Goal: Information Seeking & Learning: Find specific fact

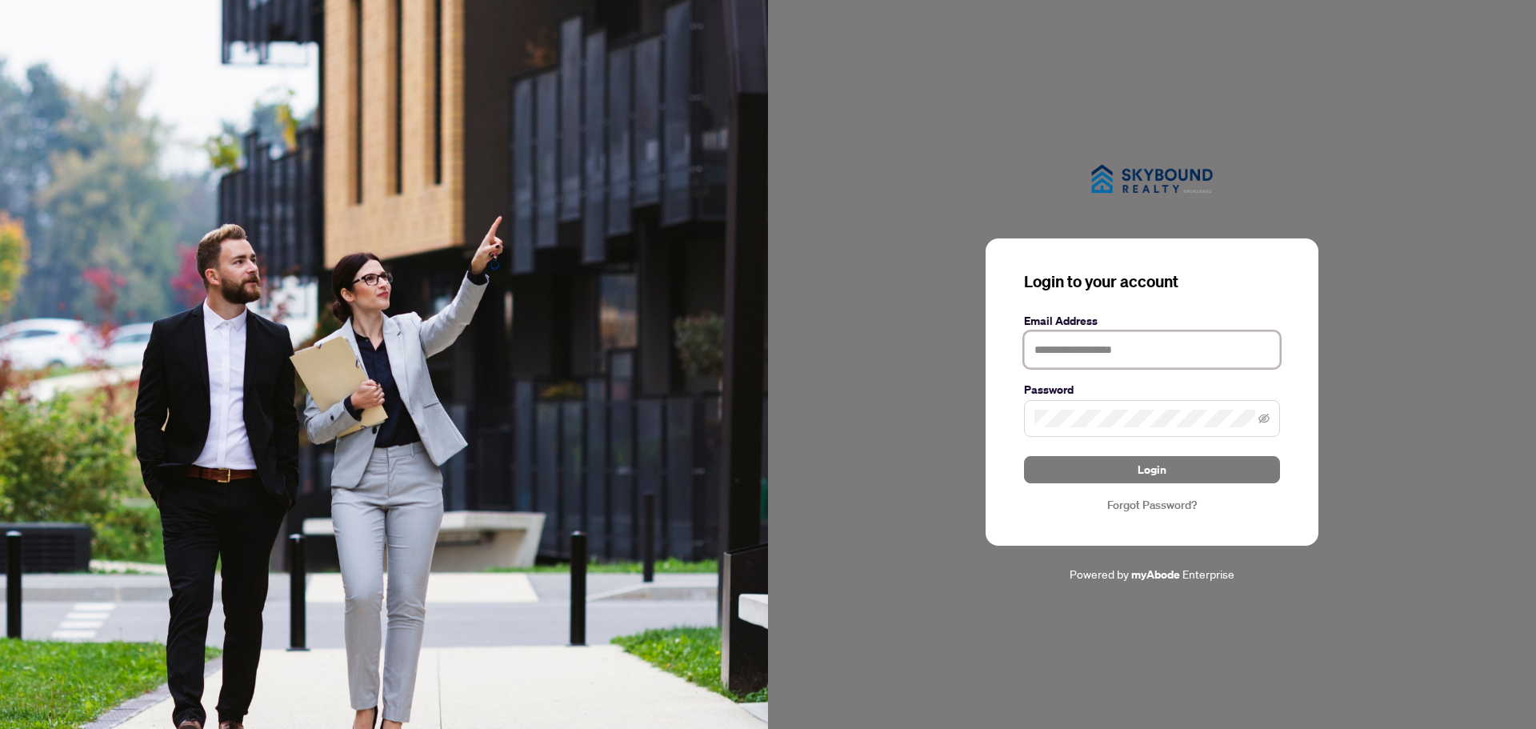
click at [1077, 357] on input "text" at bounding box center [1152, 349] width 256 height 37
type input "**********"
click at [1024, 456] on button "Login" at bounding box center [1152, 469] width 256 height 27
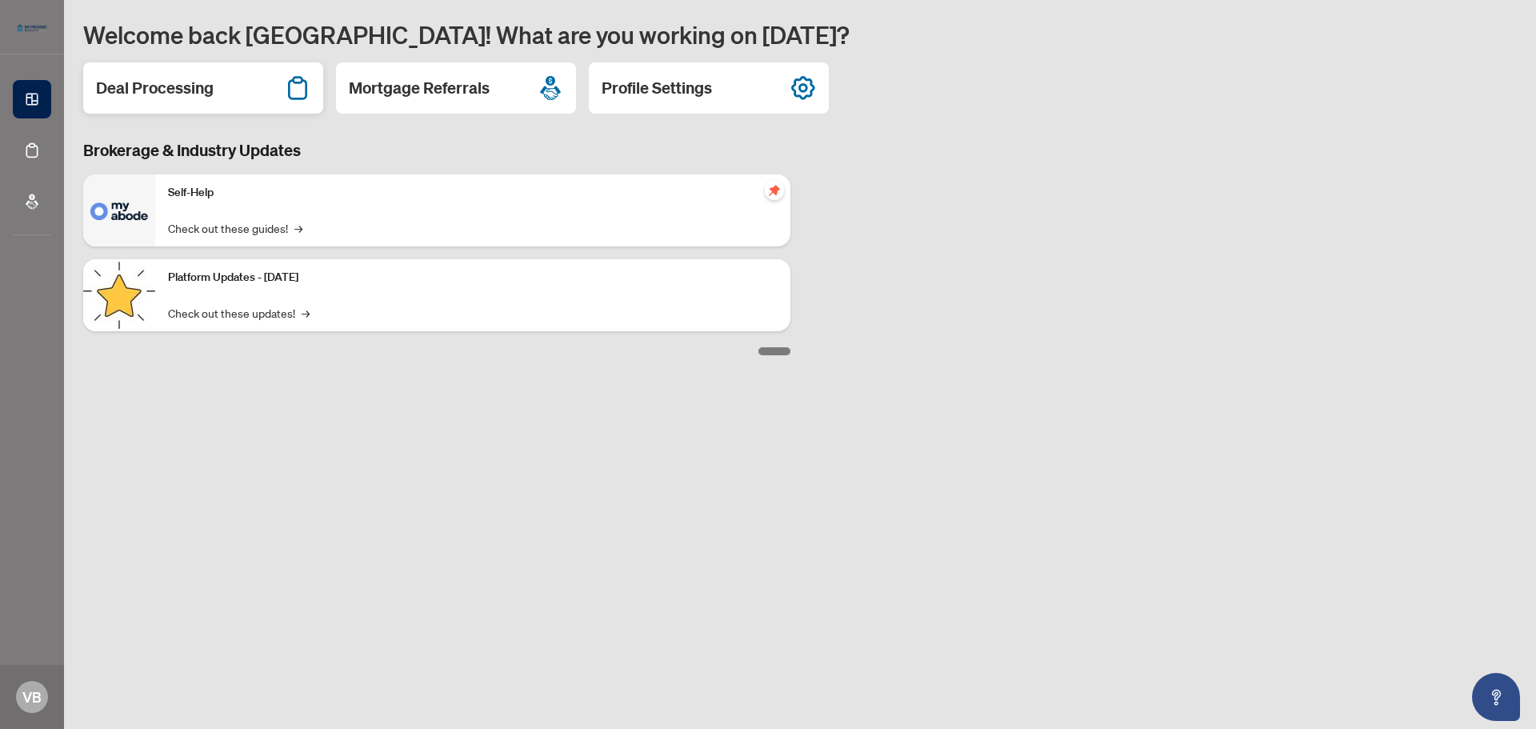
click at [239, 91] on div "Deal Processing" at bounding box center [203, 87] width 240 height 51
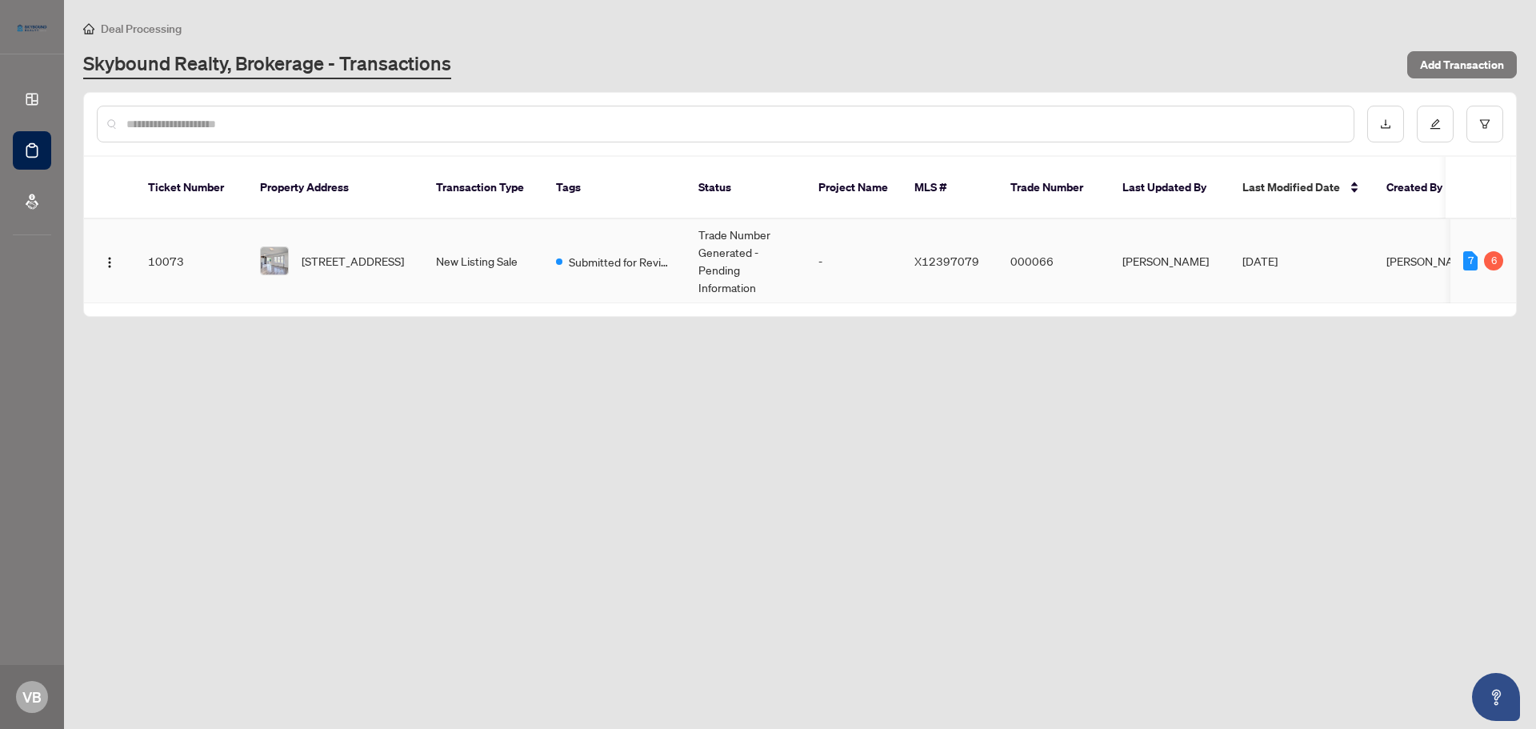
click at [1396, 254] on span "[PERSON_NAME]" at bounding box center [1429, 261] width 86 height 14
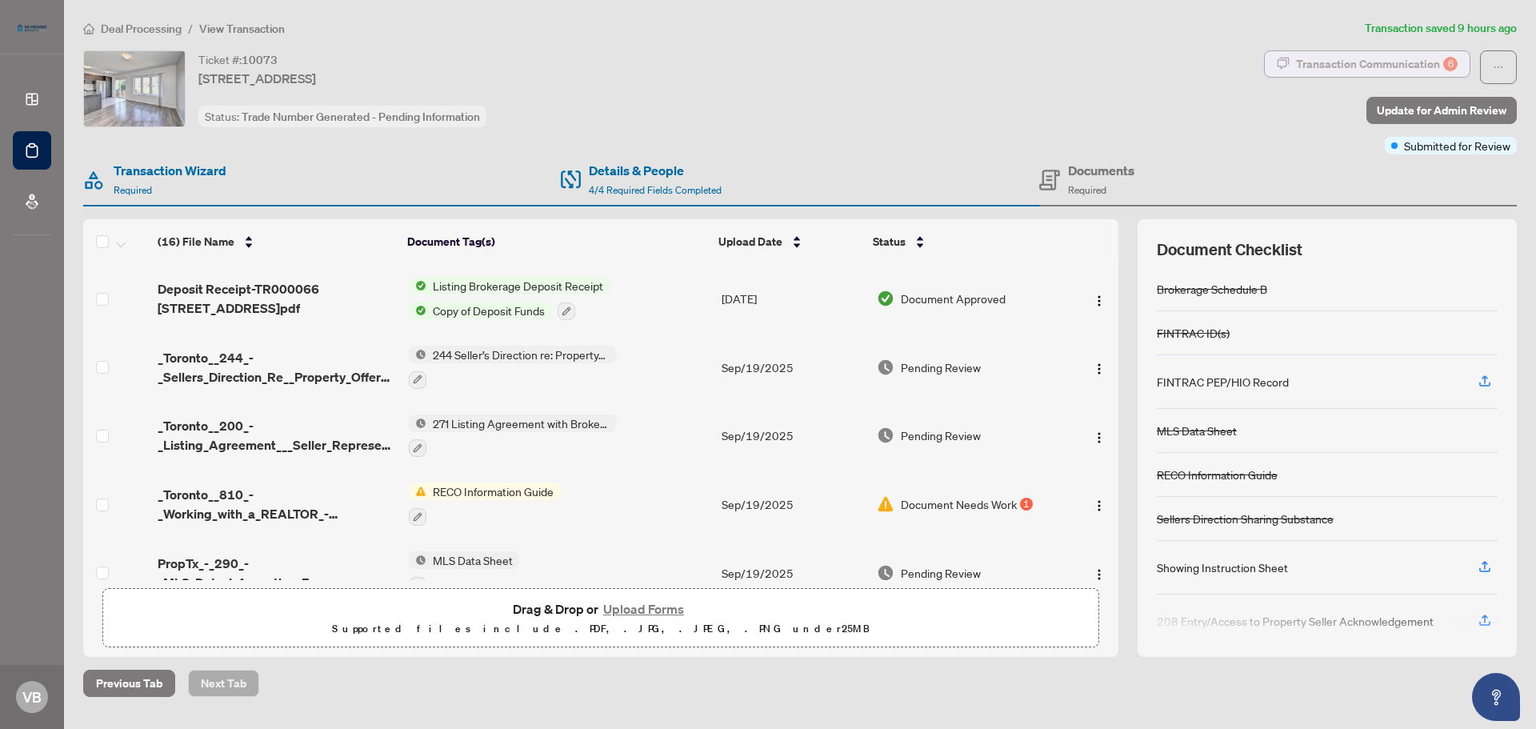
click at [1373, 66] on div "Transaction Communication 6" at bounding box center [1377, 64] width 162 height 26
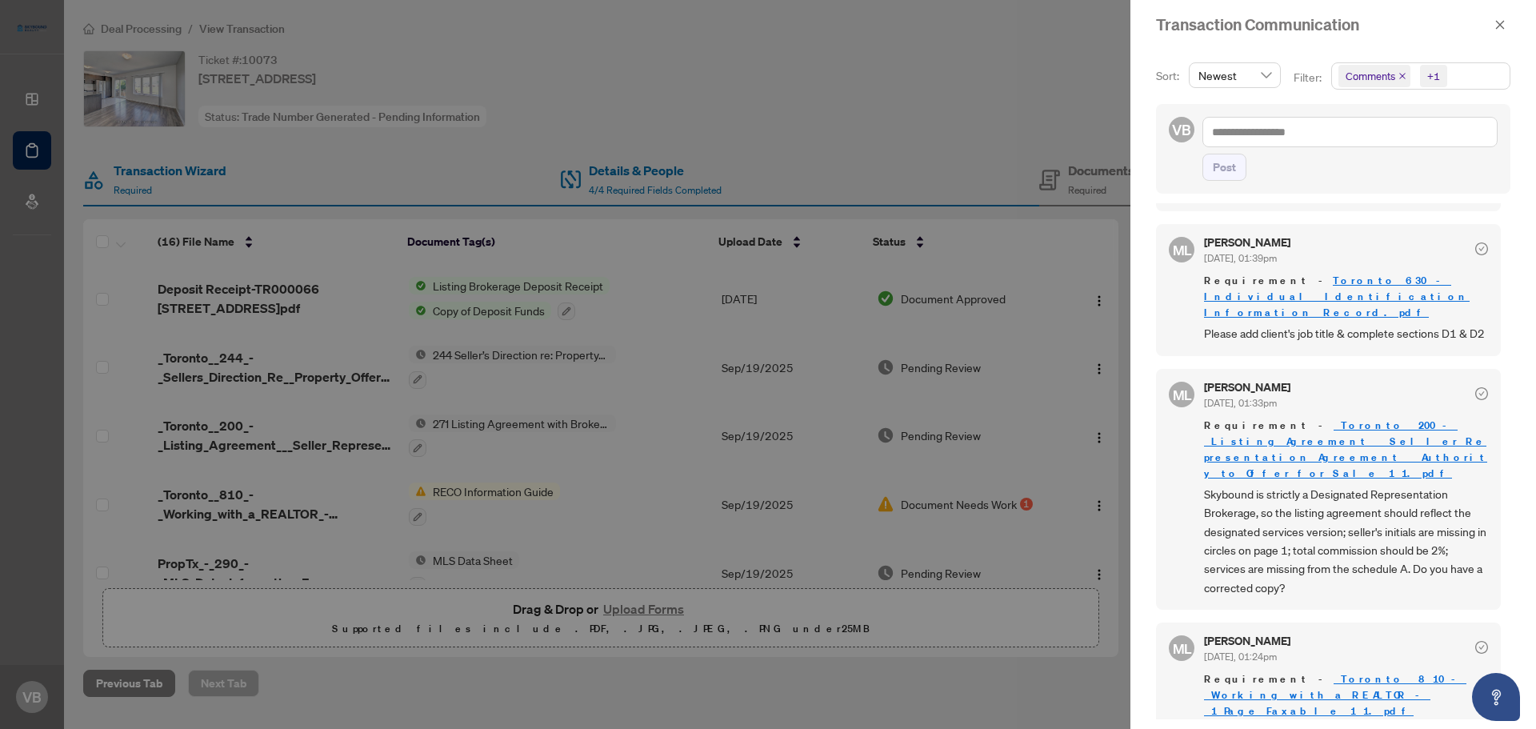
scroll to position [400, 0]
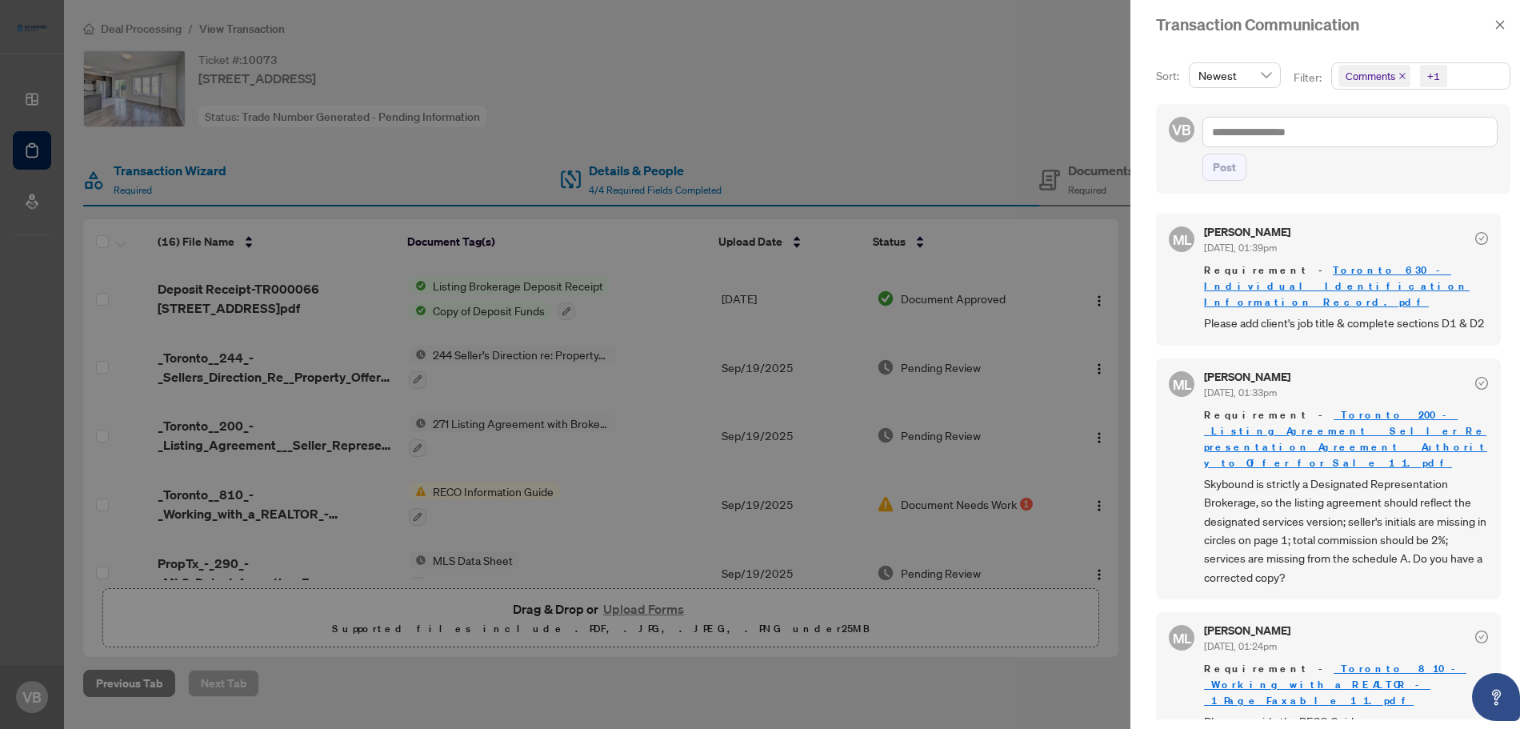
click at [1299, 416] on link "_Toronto__200_-_Listing_Agreement___Seller_Representation_Agreement___Authority…" at bounding box center [1345, 439] width 283 height 62
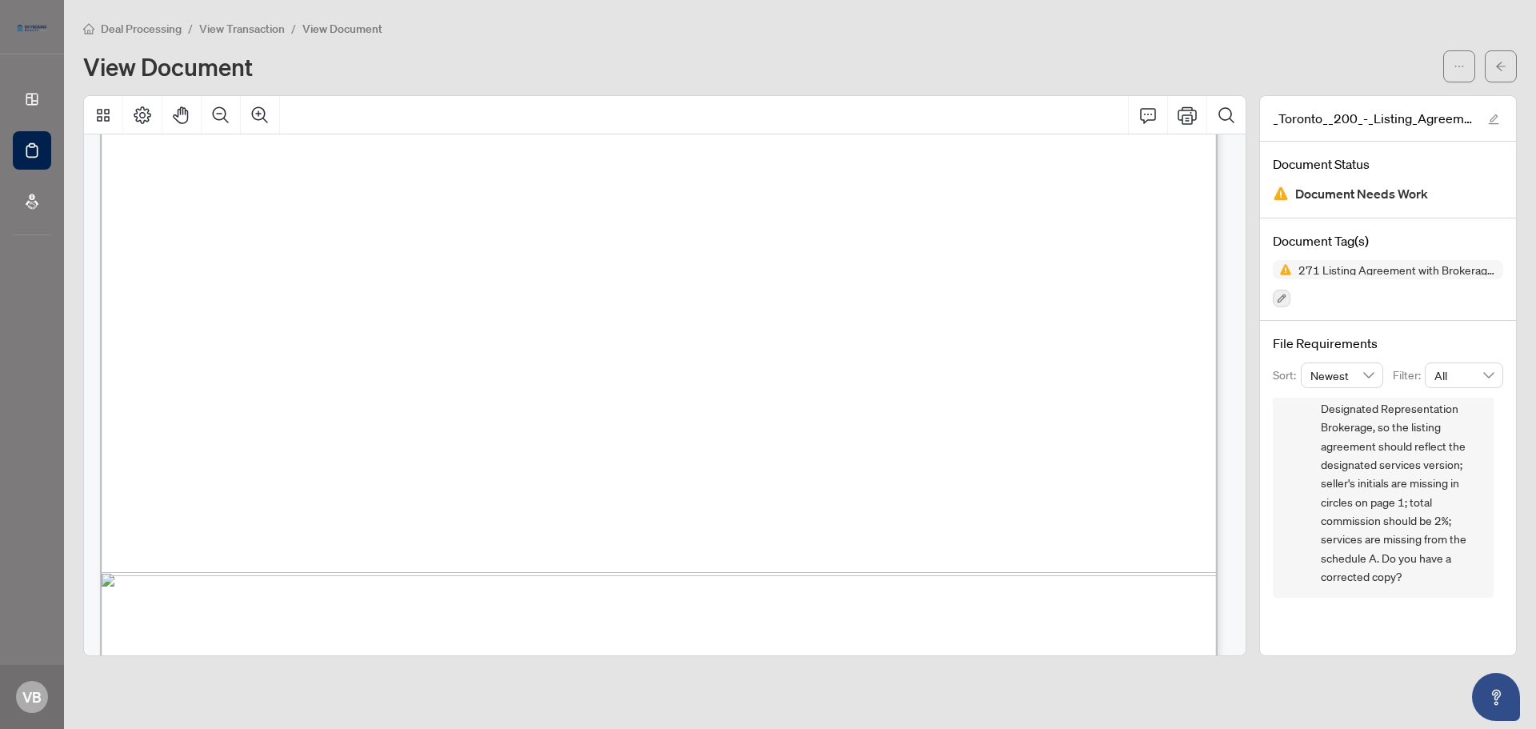
scroll to position [5404, 0]
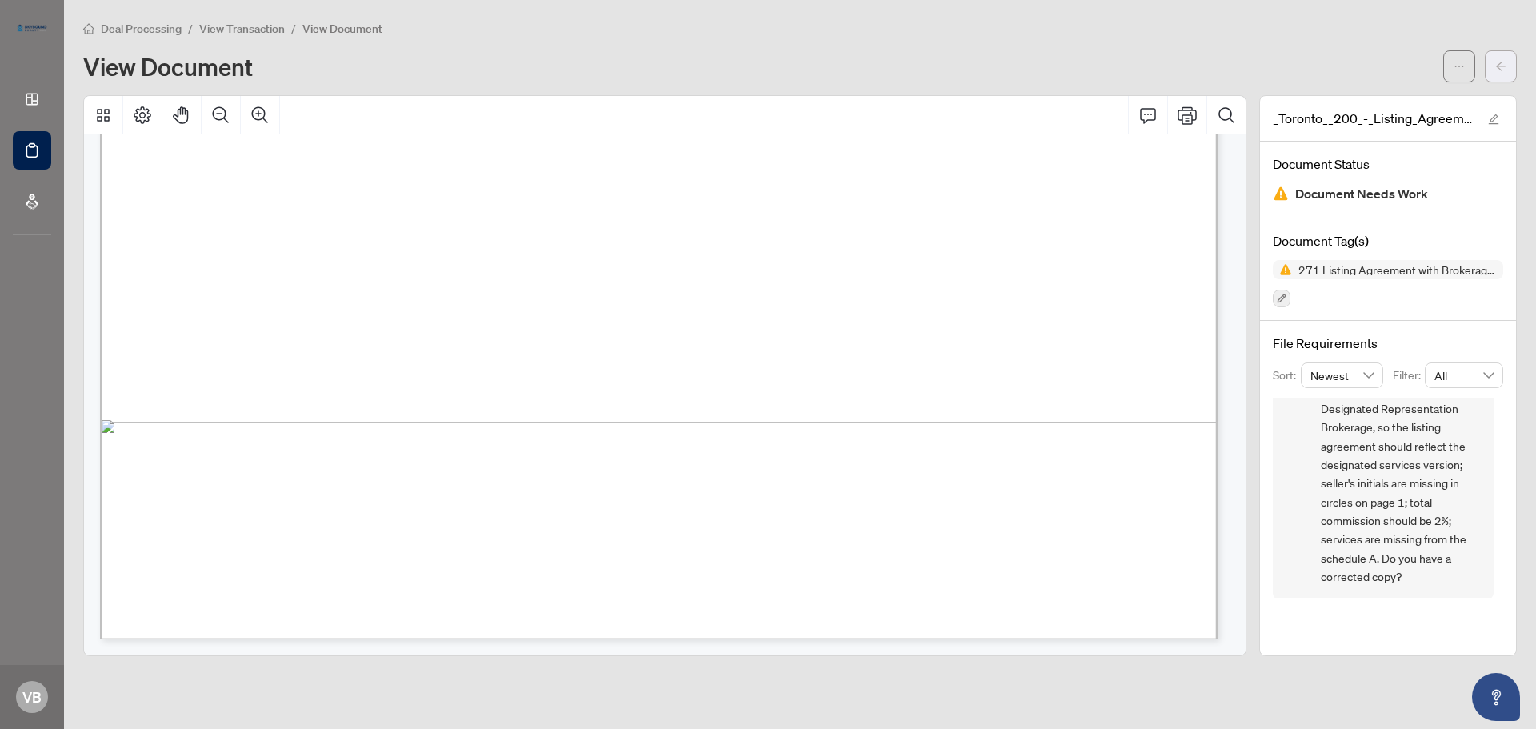
click at [1506, 66] on button "button" at bounding box center [1500, 66] width 32 height 32
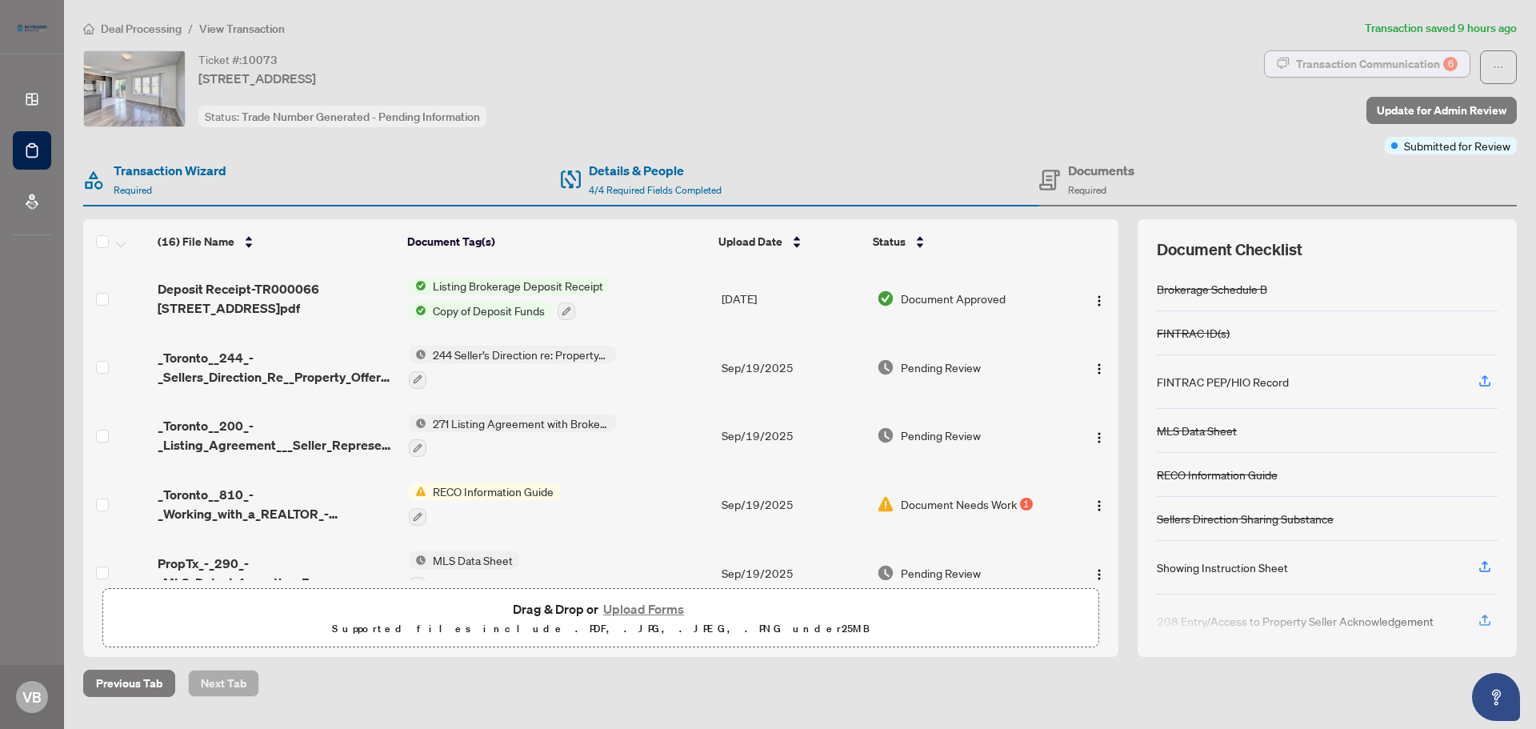
click at [1417, 56] on div "Transaction Communication 6" at bounding box center [1377, 64] width 162 height 26
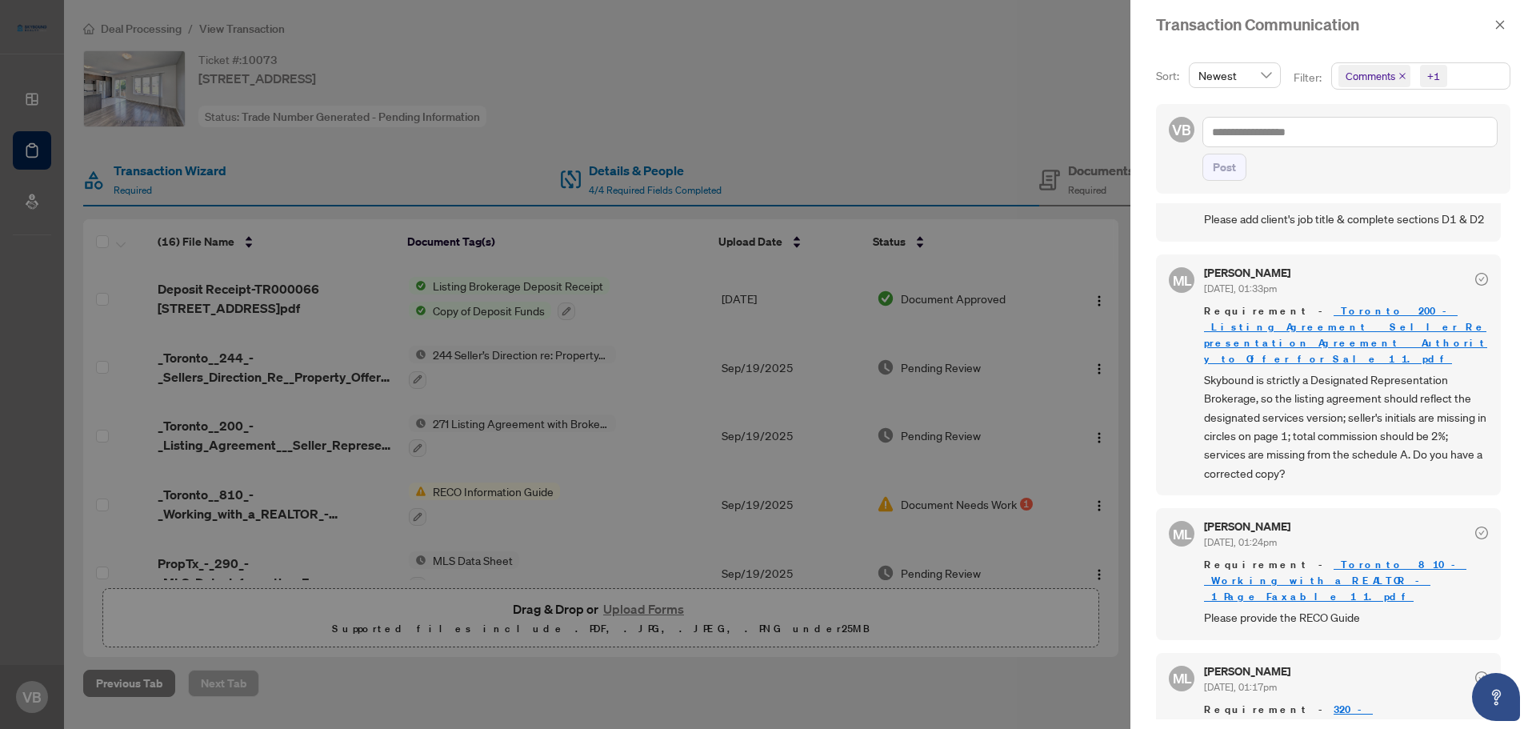
scroll to position [3, 0]
click at [1305, 699] on link "320_-_Confirmation_of_Co-operation_and_Representation__2_ 2.pdf" at bounding box center [1345, 730] width 283 height 62
drag, startPoint x: 1456, startPoint y: 400, endPoint x: 1306, endPoint y: 395, distance: 150.4
click at [1306, 395] on span "Skybound is strictly a Designated Representation Brokerage, so the listing agre…" at bounding box center [1346, 423] width 284 height 112
copy span "total commission should be 2%"
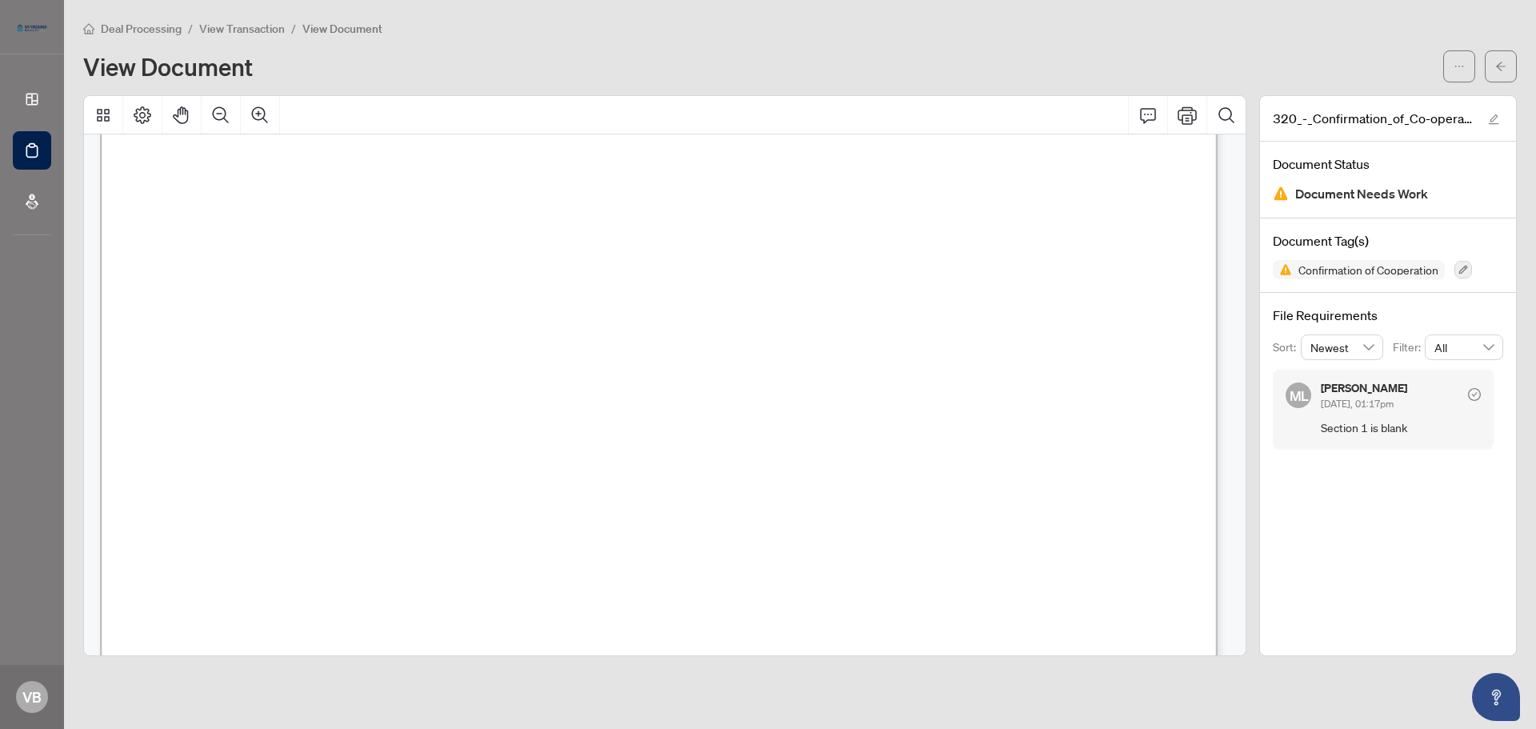
scroll to position [480, 0]
click at [292, 197] on span "1)" at bounding box center [286, 200] width 11 height 16
drag, startPoint x: 281, startPoint y: 309, endPoint x: 579, endPoint y: 449, distance: 329.9
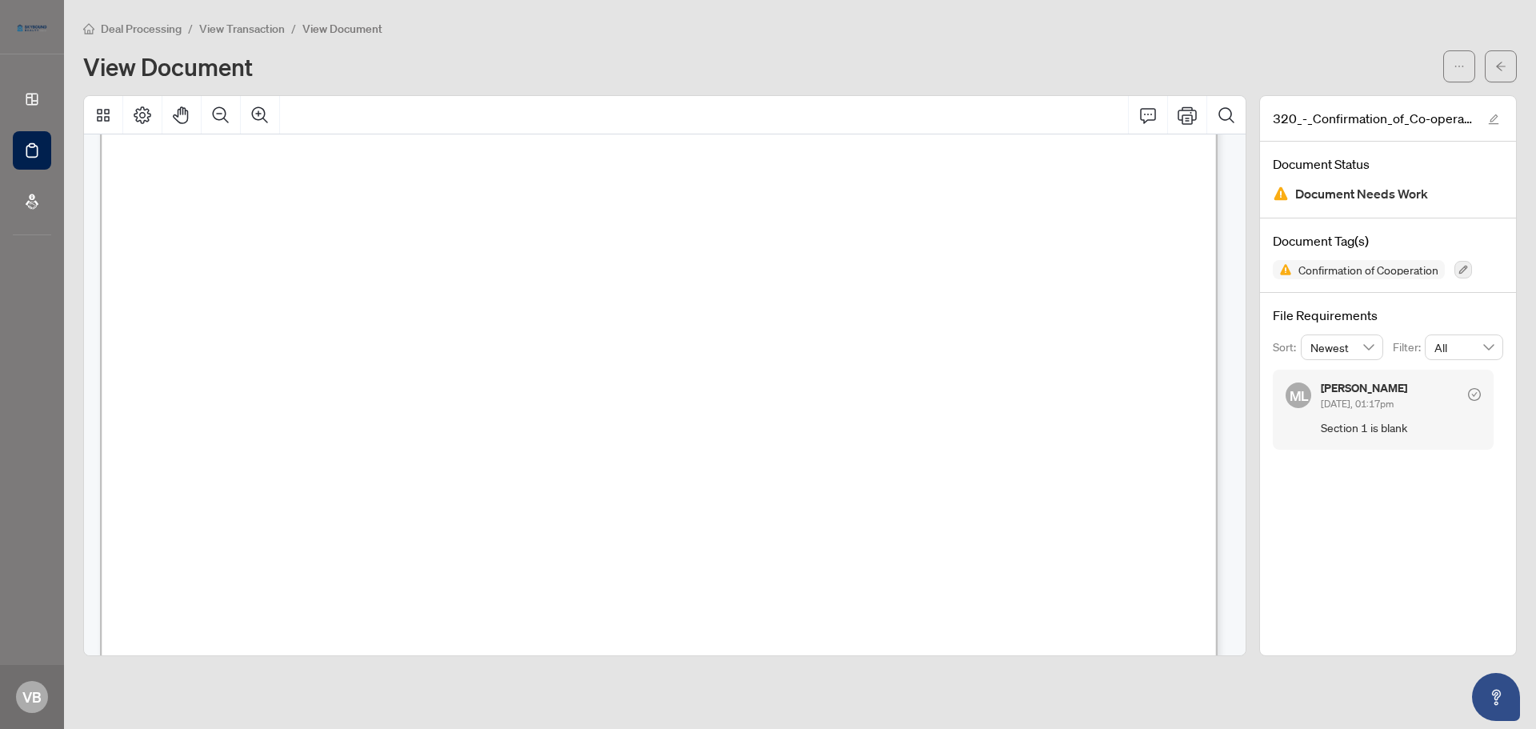
drag, startPoint x: 208, startPoint y: 282, endPoint x: 601, endPoint y: 457, distance: 430.0
click at [222, 314] on span "a)" at bounding box center [214, 314] width 15 height 16
